Goal: Navigation & Orientation: Find specific page/section

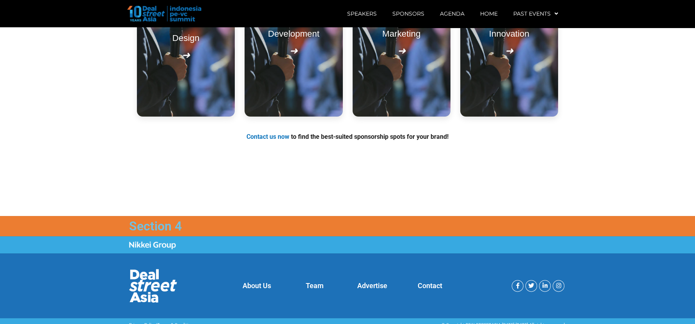
scroll to position [1017, 0]
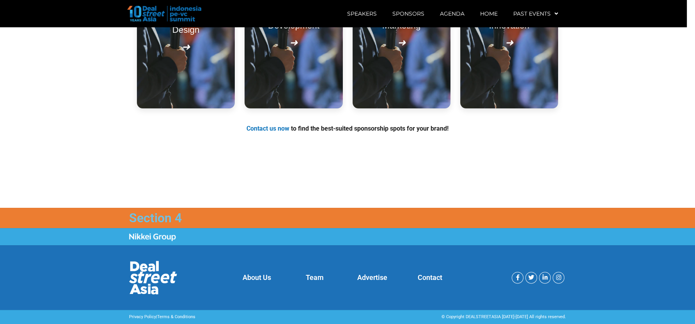
click at [636, 174] on section "Reach 1300 top decision makers including 300 LP s and over a 1000 GP s DOWNLOAD…" at bounding box center [347, 59] width 695 height 297
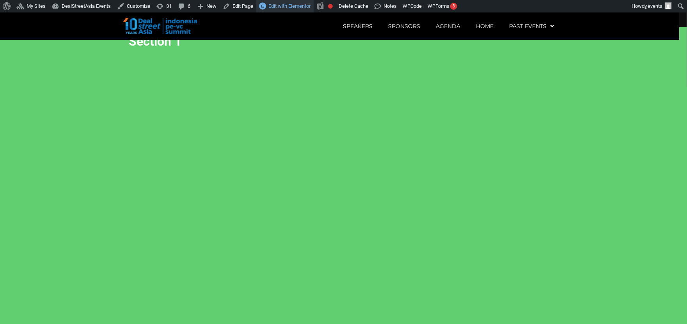
scroll to position [12, 0]
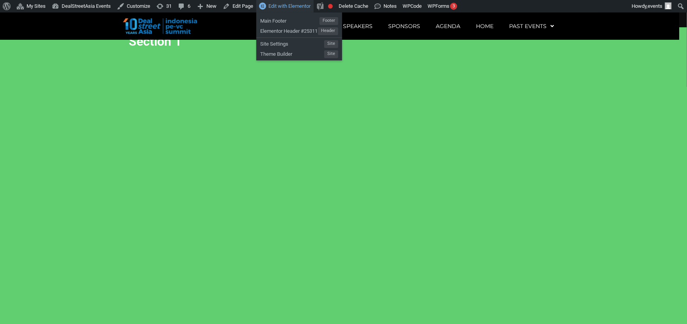
click at [281, 2] on link "Edit with Elementor" at bounding box center [284, 6] width 57 height 12
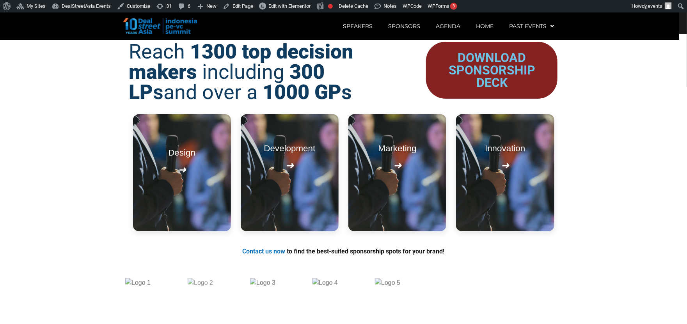
scroll to position [901, 0]
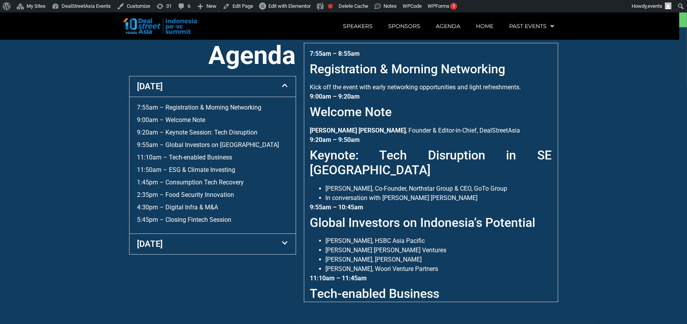
scroll to position [449, 0]
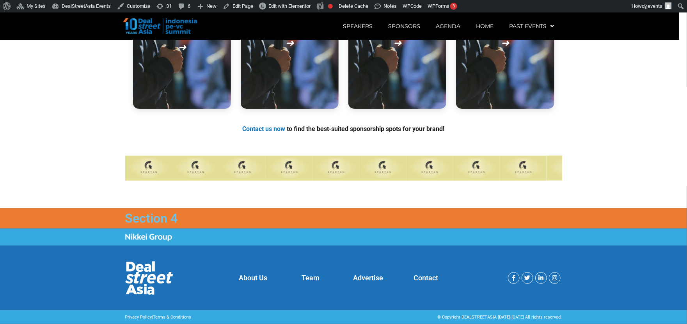
scroll to position [1017, 0]
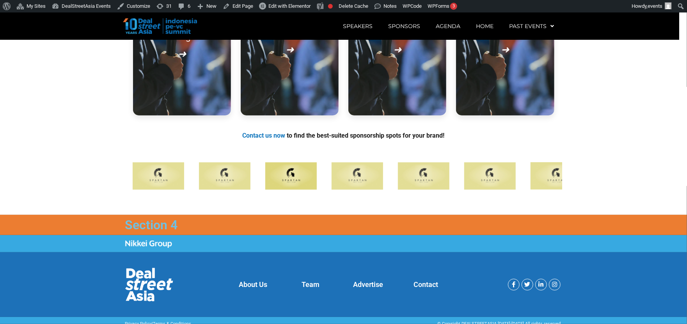
scroll to position [1017, 0]
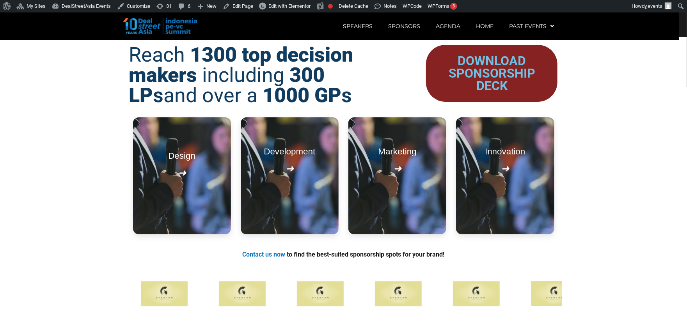
scroll to position [901, 0]
